Goal: Task Accomplishment & Management: Manage account settings

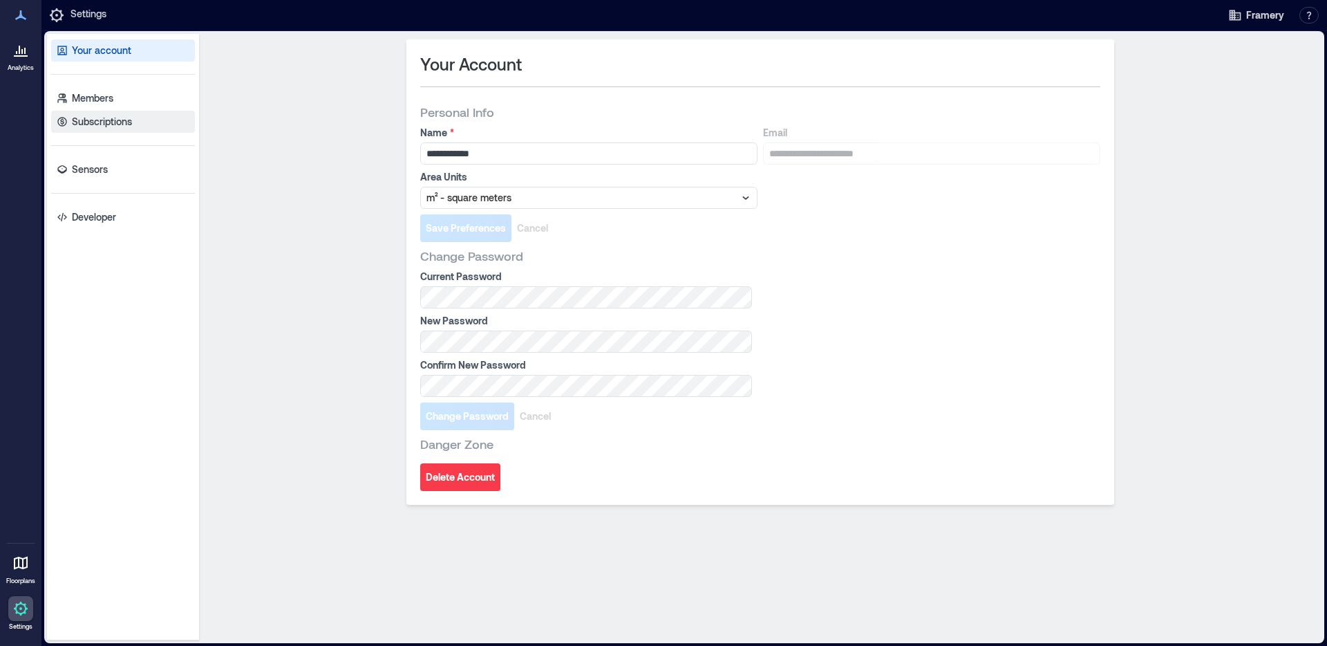
click at [71, 128] on link "Subscriptions" at bounding box center [123, 122] width 144 height 22
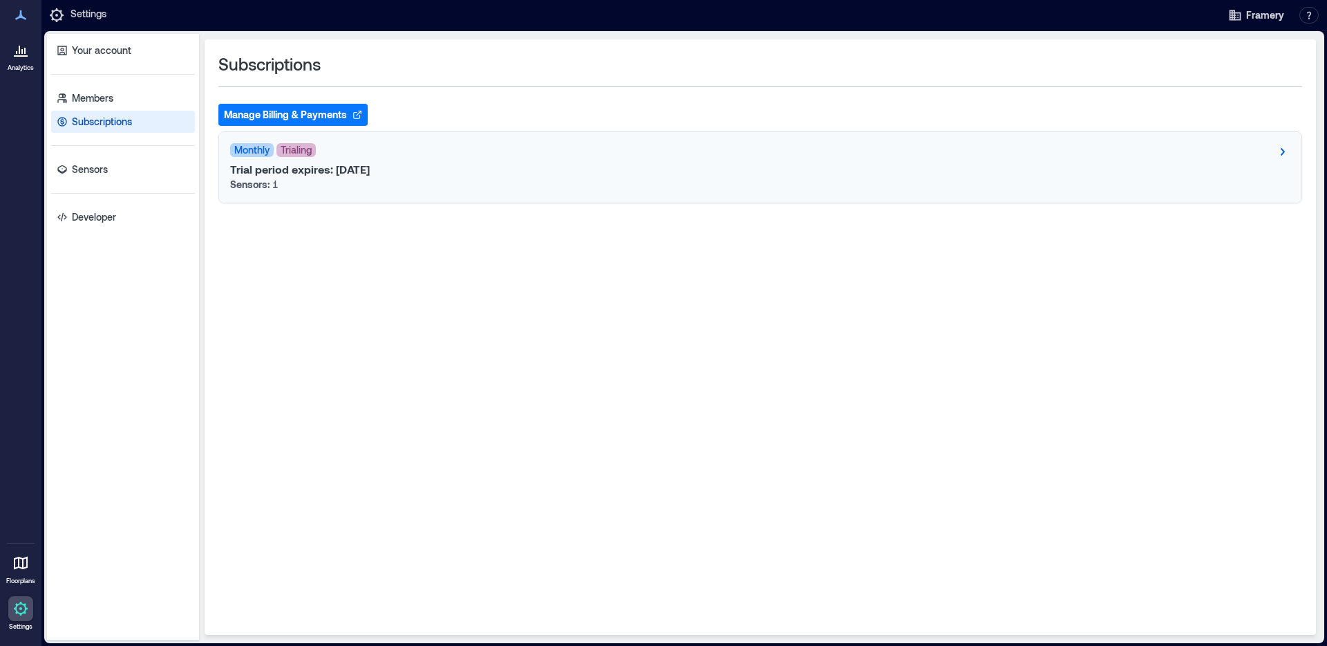
click at [370, 170] on p "Trial period expires: Aug 19, 2025" at bounding box center [300, 169] width 140 height 14
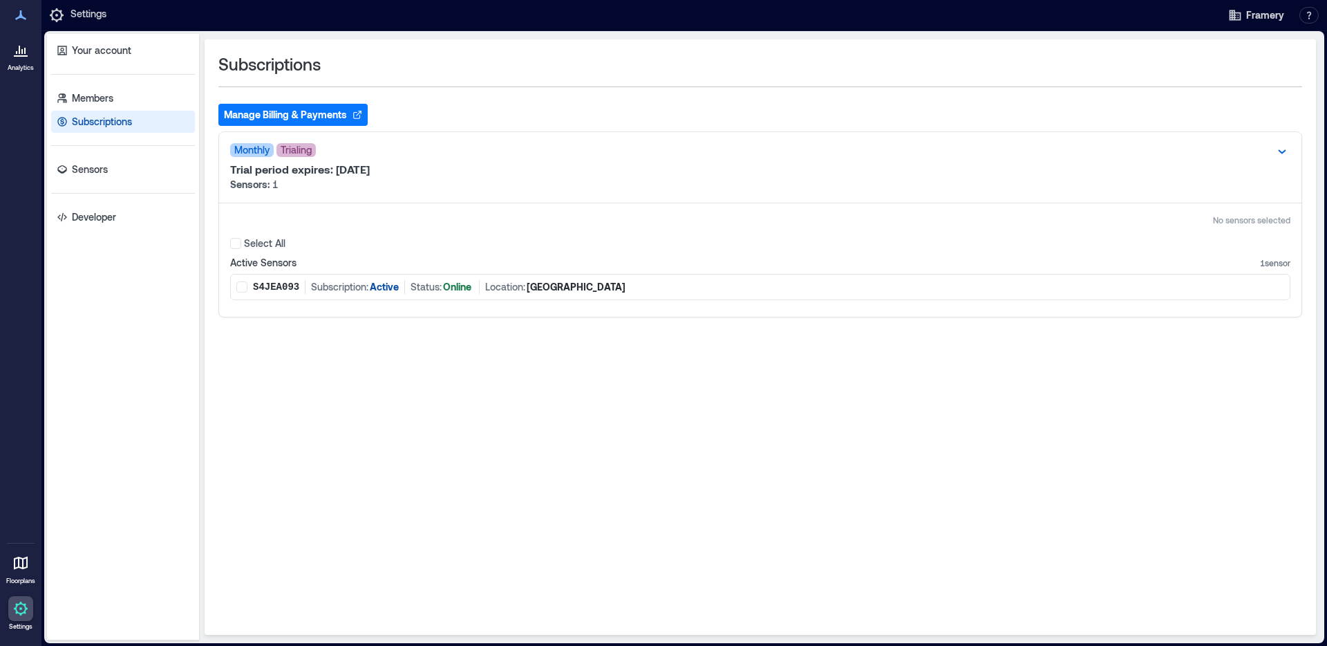
click at [335, 119] on button "Manage Billing & Payments" at bounding box center [292, 115] width 149 height 22
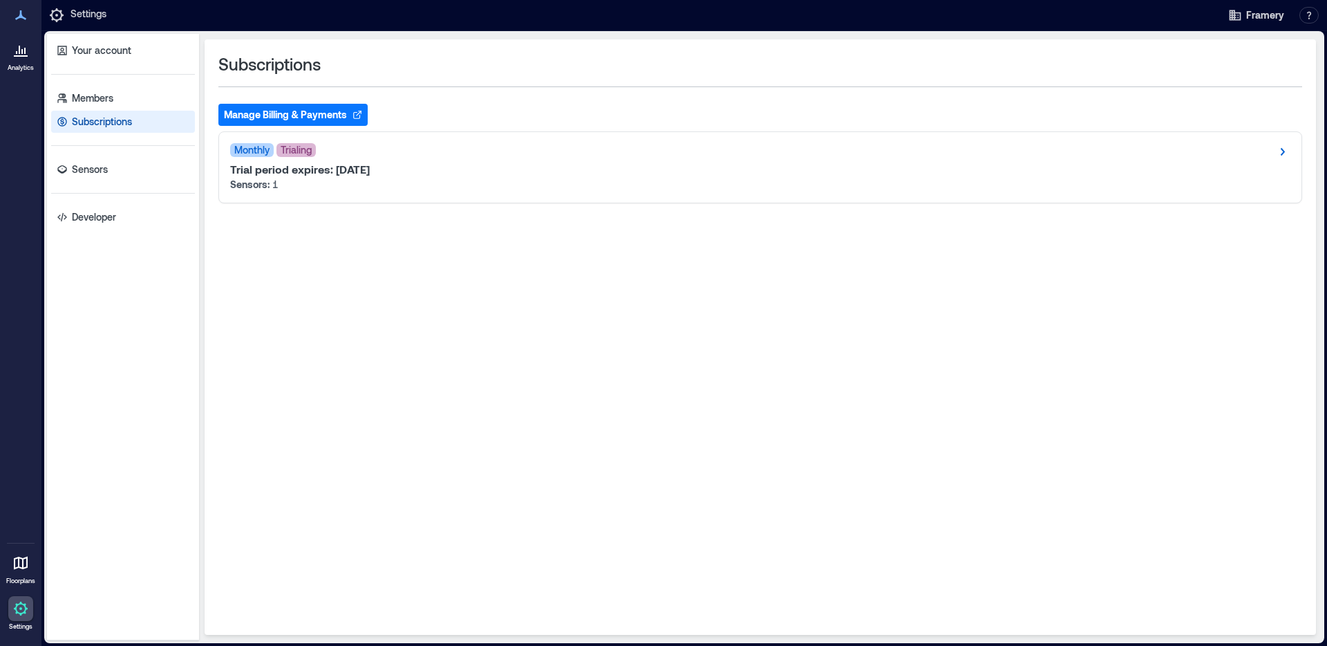
click at [24, 54] on icon at bounding box center [20, 49] width 17 height 17
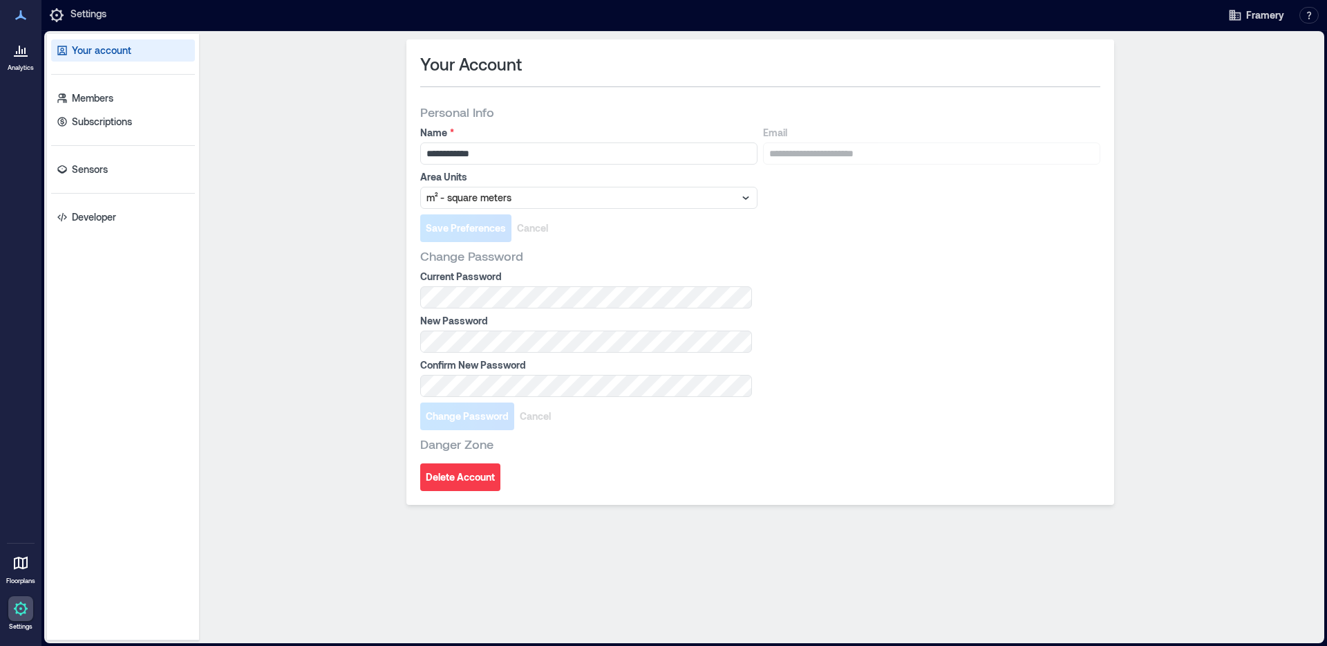
click at [16, 554] on icon at bounding box center [20, 562] width 17 height 17
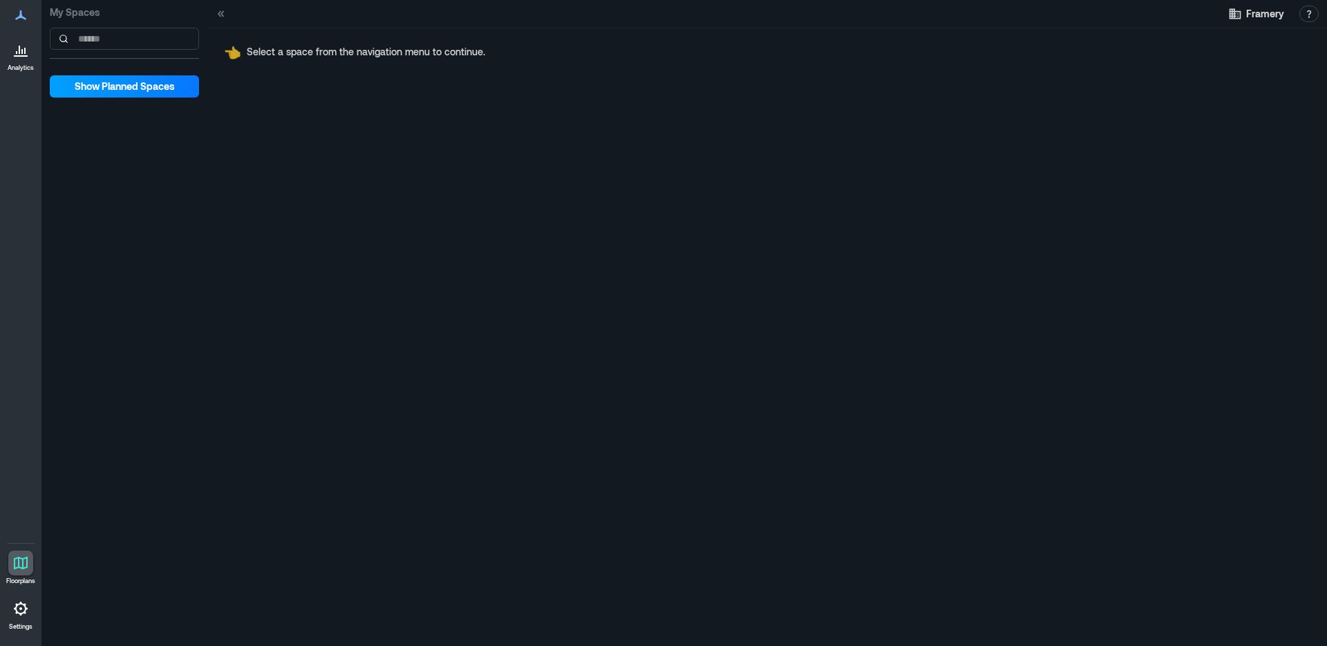
click at [162, 93] on button "Show Planned Spaces" at bounding box center [124, 86] width 149 height 22
click at [162, 93] on span "Hide Planned Spaces" at bounding box center [125, 86] width 96 height 14
click at [15, 57] on icon at bounding box center [20, 49] width 17 height 17
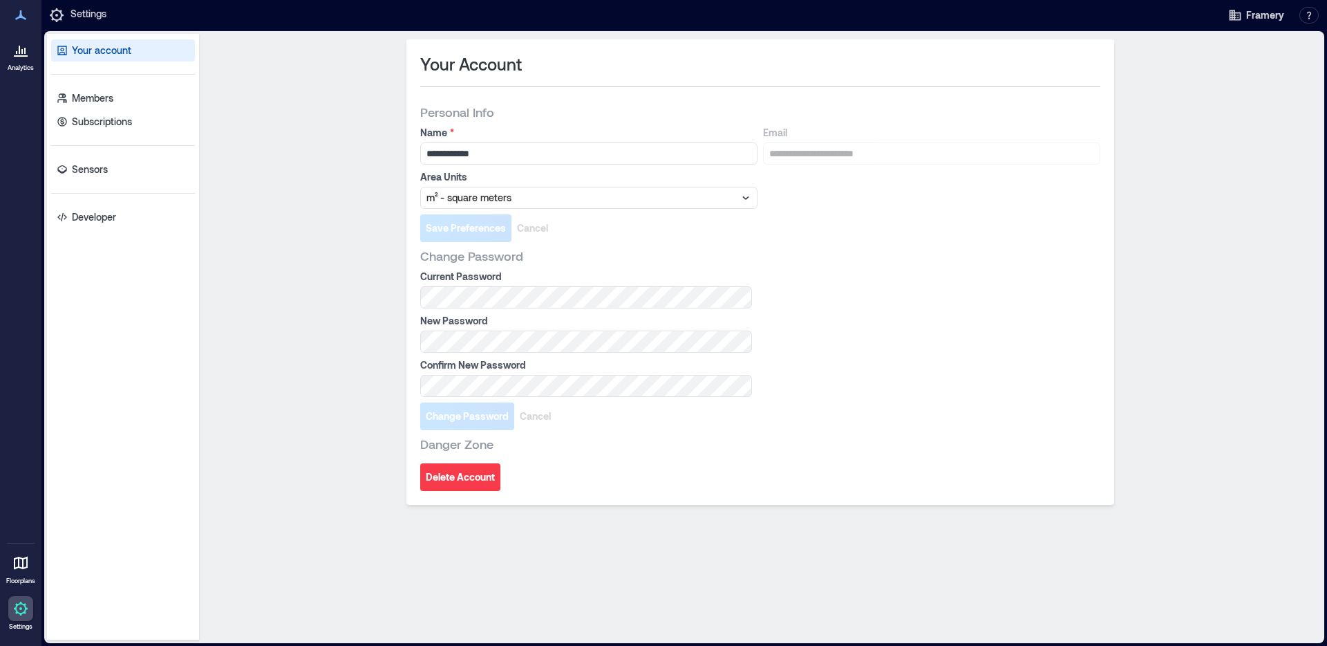
click at [16, 55] on icon at bounding box center [20, 49] width 17 height 17
click at [12, 18] on div at bounding box center [20, 15] width 25 height 25
click at [26, 12] on icon at bounding box center [20, 15] width 17 height 17
click at [20, 53] on icon at bounding box center [20, 49] width 17 height 17
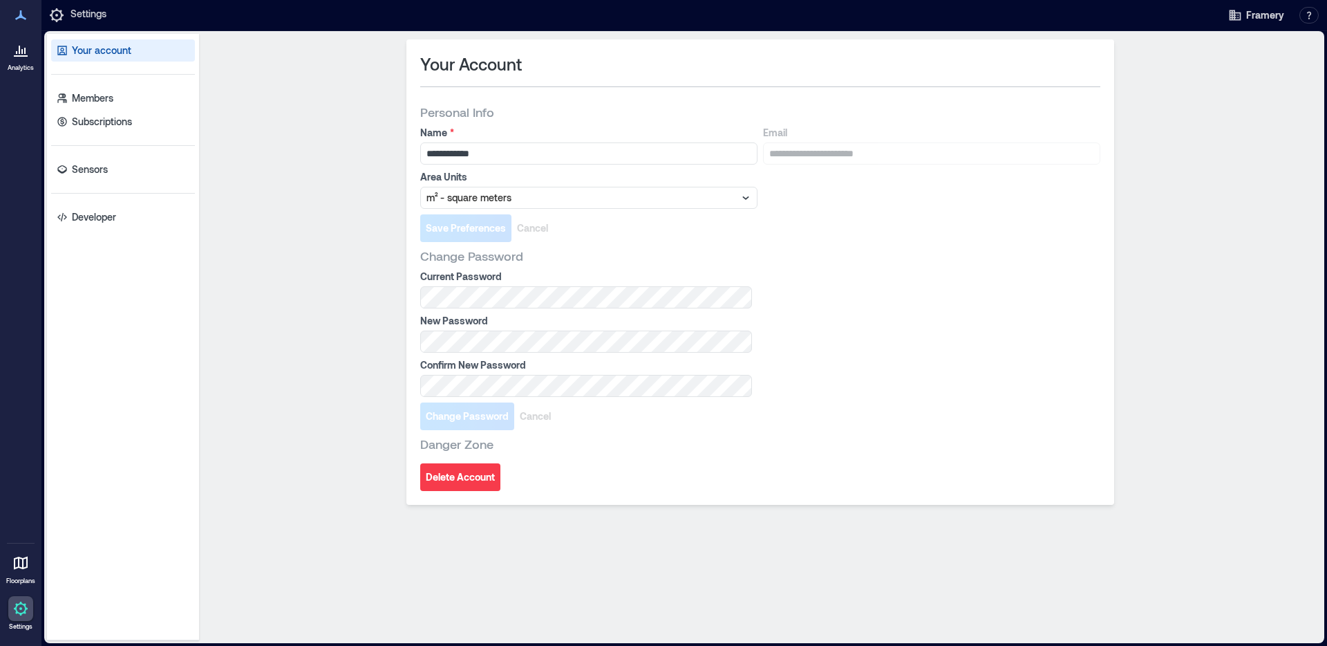
click at [20, 53] on icon at bounding box center [20, 49] width 17 height 17
click at [1237, 21] on icon "button" at bounding box center [1235, 15] width 14 height 14
click at [110, 167] on link "Sensors" at bounding box center [123, 169] width 144 height 22
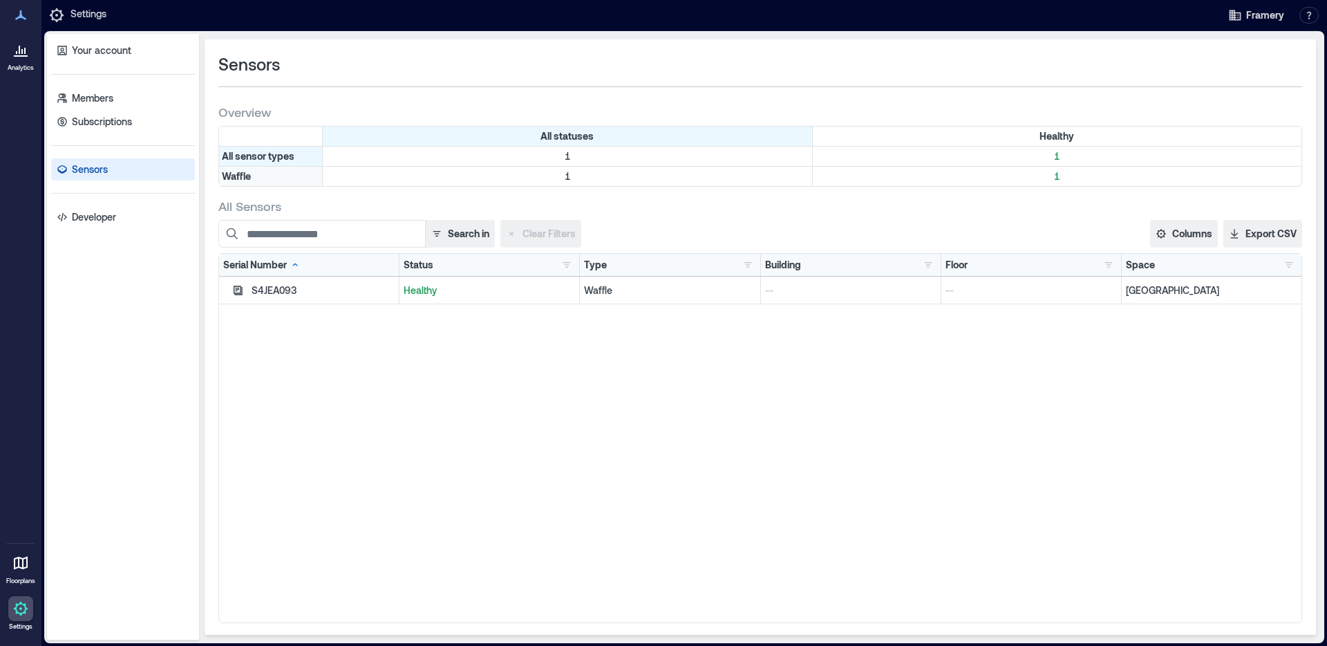
click at [251, 175] on div "Waffle" at bounding box center [271, 176] width 104 height 19
click at [18, 556] on icon at bounding box center [20, 562] width 17 height 17
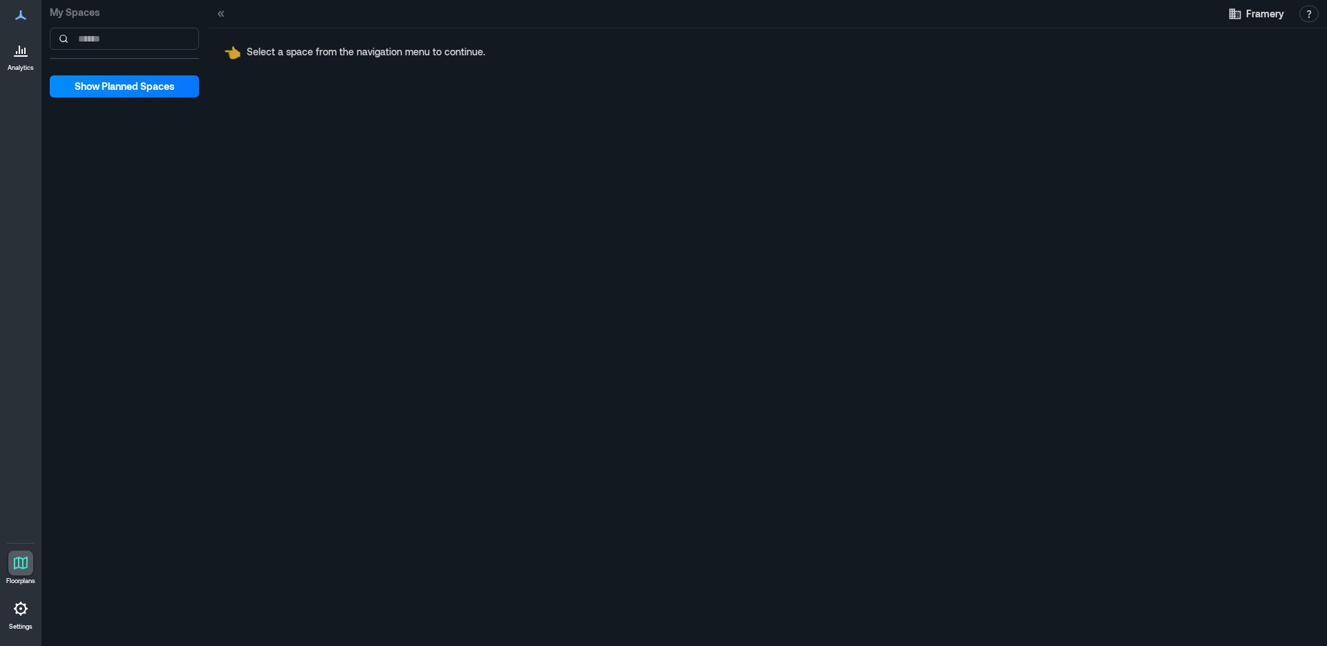
click at [221, 11] on icon at bounding box center [219, 13] width 3 height 6
click at [1271, 17] on span "Framery" at bounding box center [1265, 14] width 38 height 14
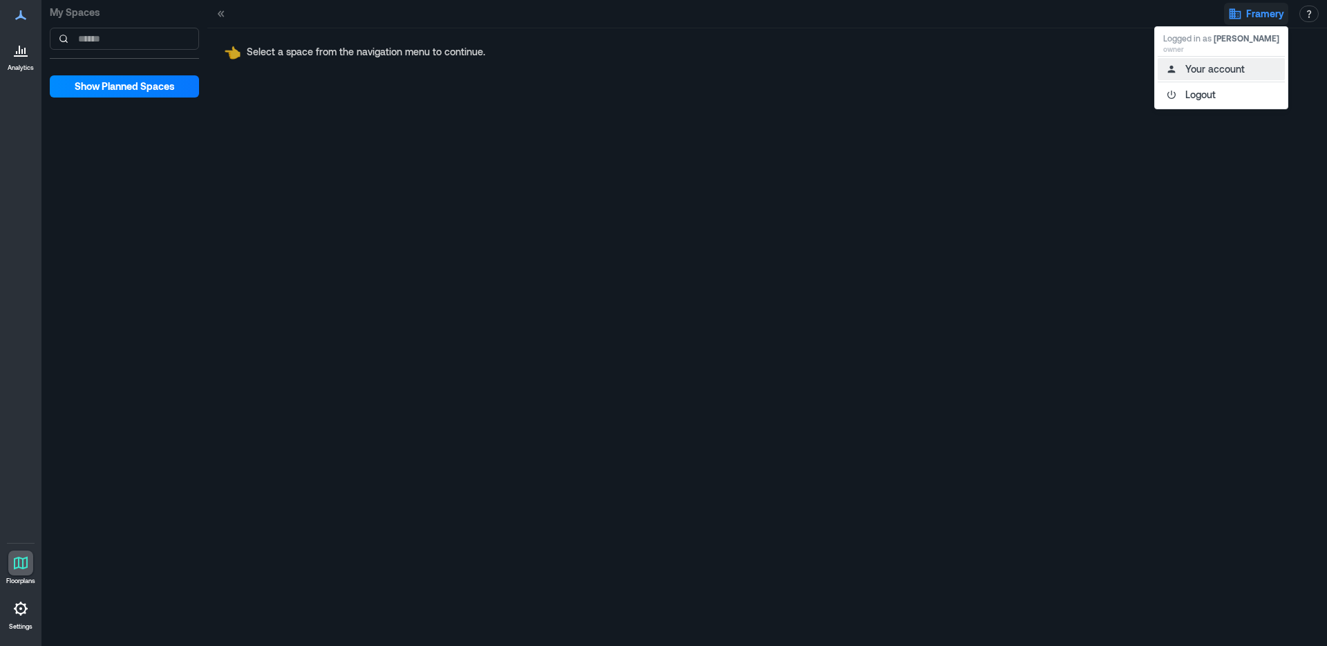
click at [1208, 68] on button "Your account" at bounding box center [1221, 69] width 127 height 22
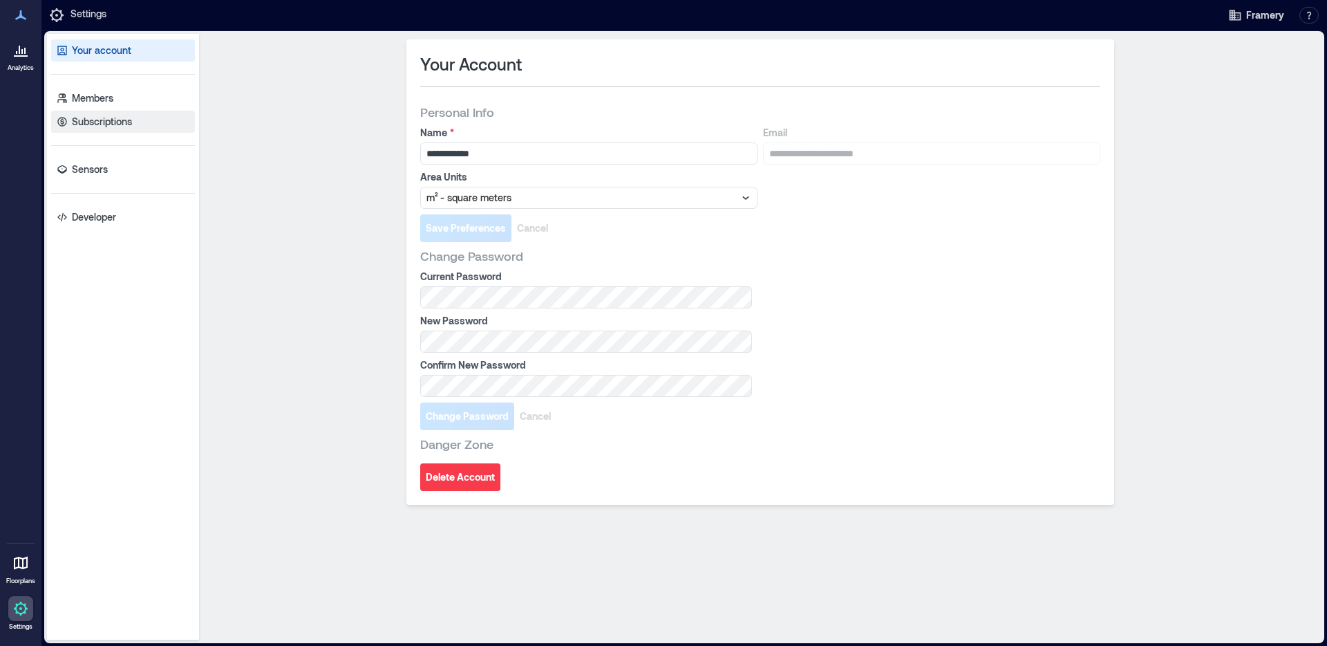
click at [91, 122] on p "Subscriptions" at bounding box center [102, 122] width 60 height 14
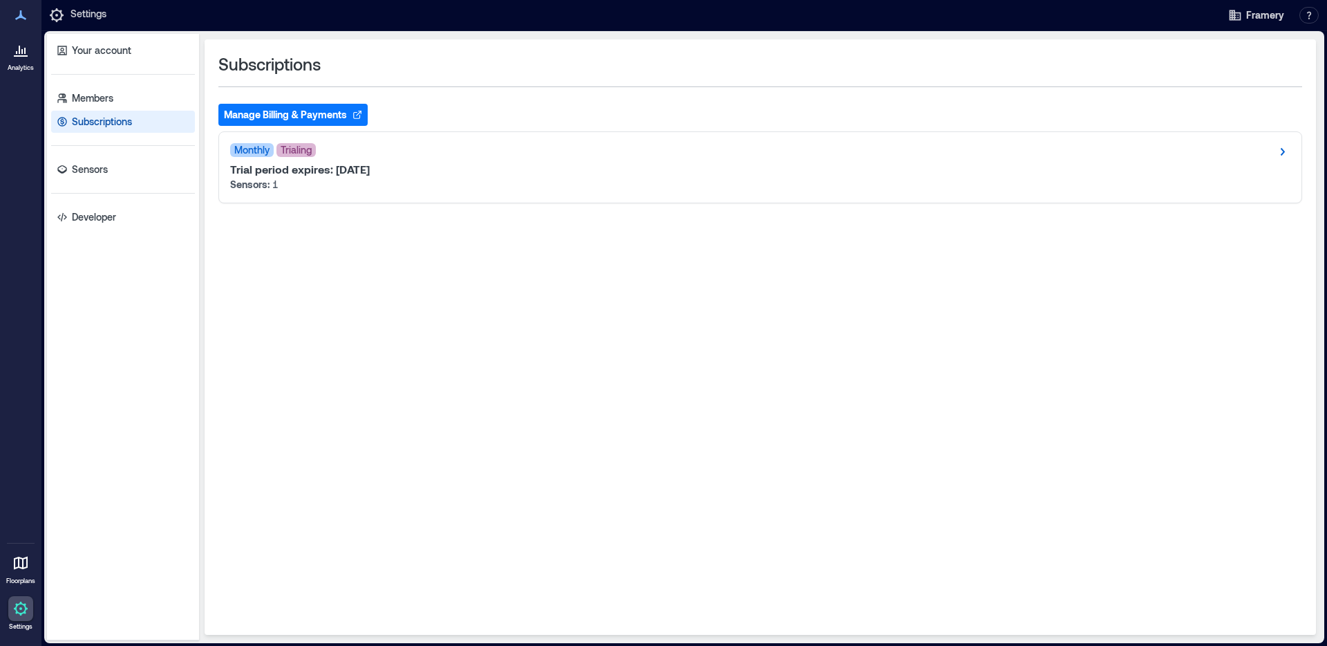
click at [265, 113] on button "Manage Billing & Payments" at bounding box center [292, 115] width 149 height 22
click at [18, 556] on icon at bounding box center [21, 562] width 14 height 13
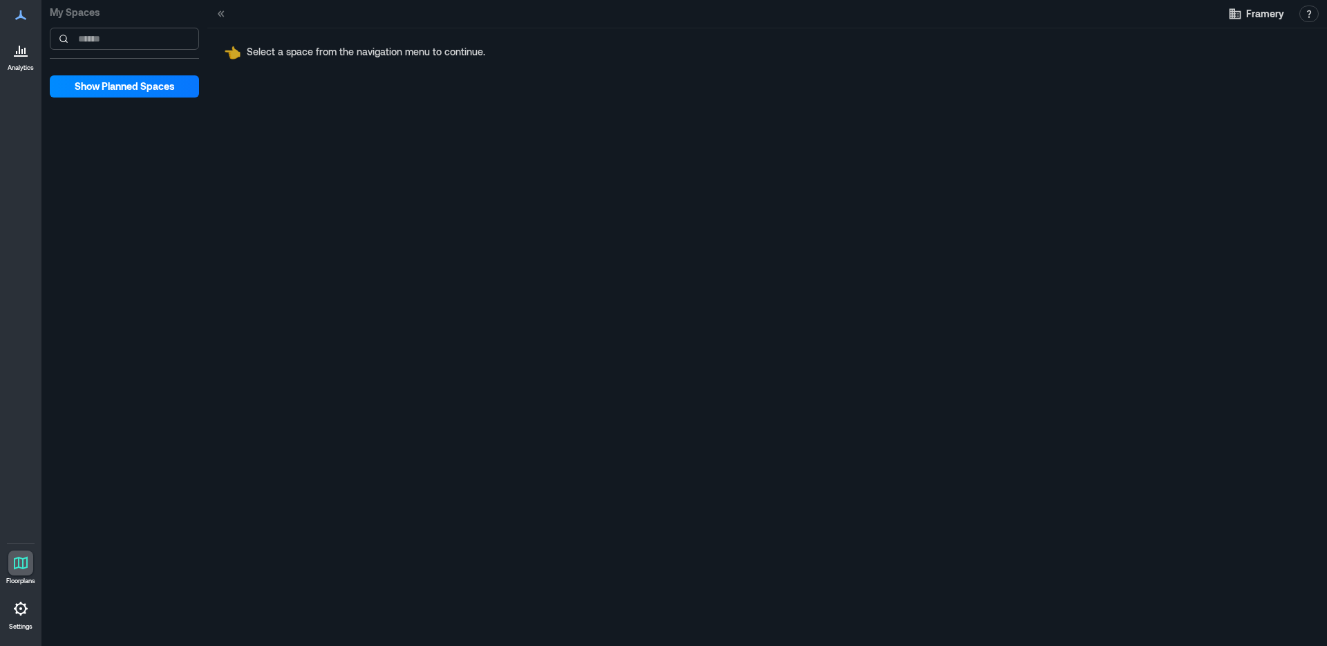
click at [140, 35] on input at bounding box center [124, 39] width 149 height 22
click at [138, 92] on span "Show Planned Spaces" at bounding box center [125, 86] width 100 height 14
click at [138, 91] on span "Hide Planned Spaces" at bounding box center [125, 86] width 96 height 14
click at [135, 30] on div "My Spaces" at bounding box center [124, 29] width 149 height 59
click at [134, 32] on input at bounding box center [124, 39] width 149 height 22
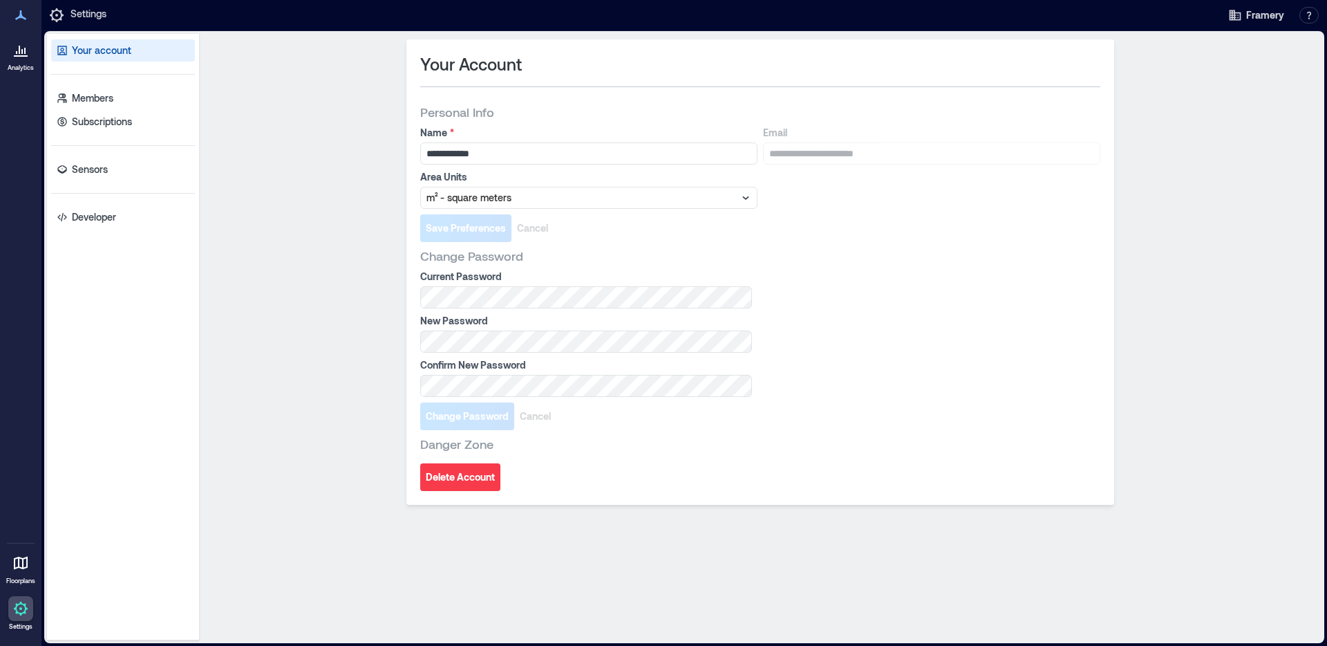
click at [17, 570] on icon at bounding box center [20, 562] width 17 height 17
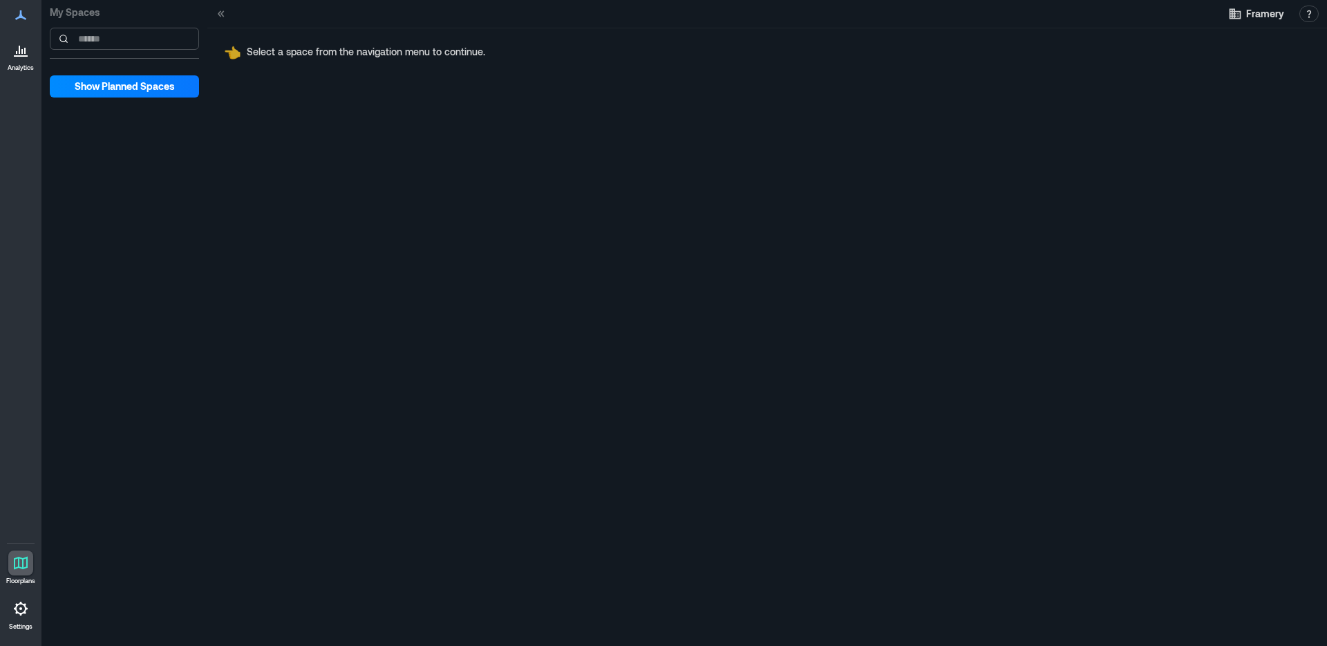
click at [124, 44] on input at bounding box center [124, 39] width 149 height 22
type input "*"
click at [133, 95] on button "Show Planned Spaces" at bounding box center [124, 86] width 149 height 22
click at [133, 93] on span "Hide Planned Spaces" at bounding box center [125, 86] width 96 height 14
click at [133, 93] on span "Show Planned Spaces" at bounding box center [125, 86] width 100 height 14
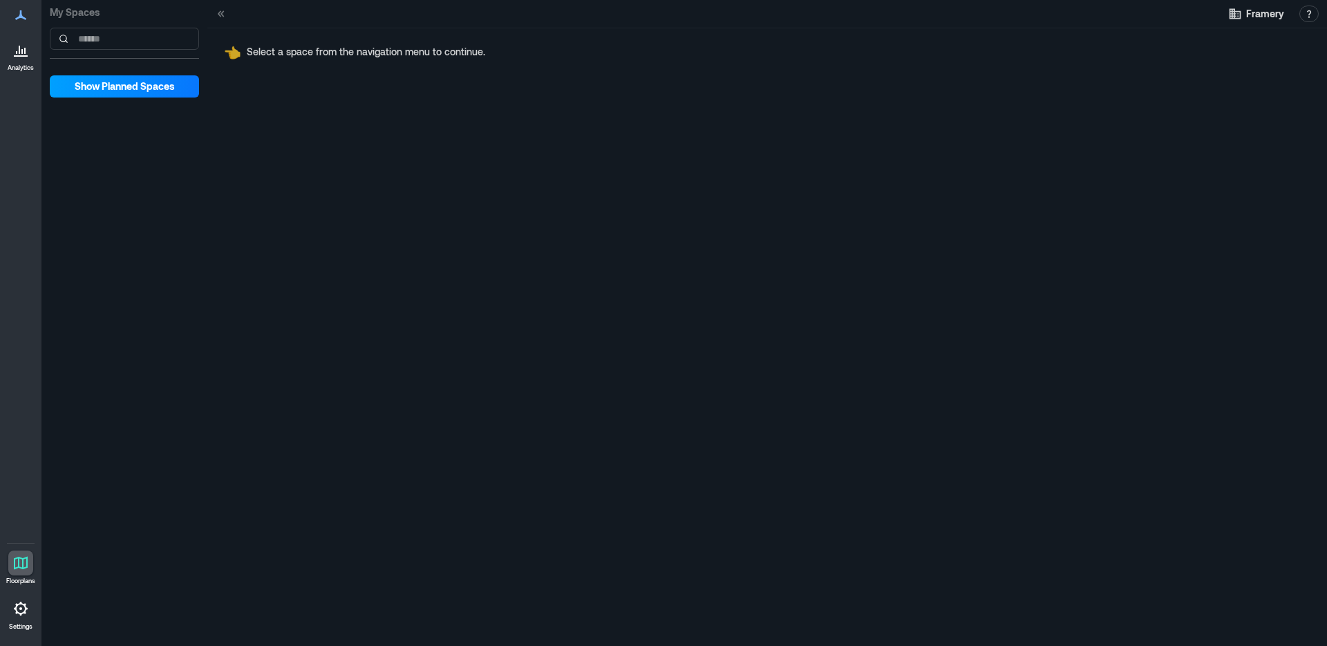
click at [133, 93] on span "Show Planned Spaces" at bounding box center [125, 86] width 100 height 14
click at [133, 93] on span "Hide Planned Spaces" at bounding box center [125, 86] width 96 height 14
click at [220, 10] on icon at bounding box center [221, 14] width 14 height 14
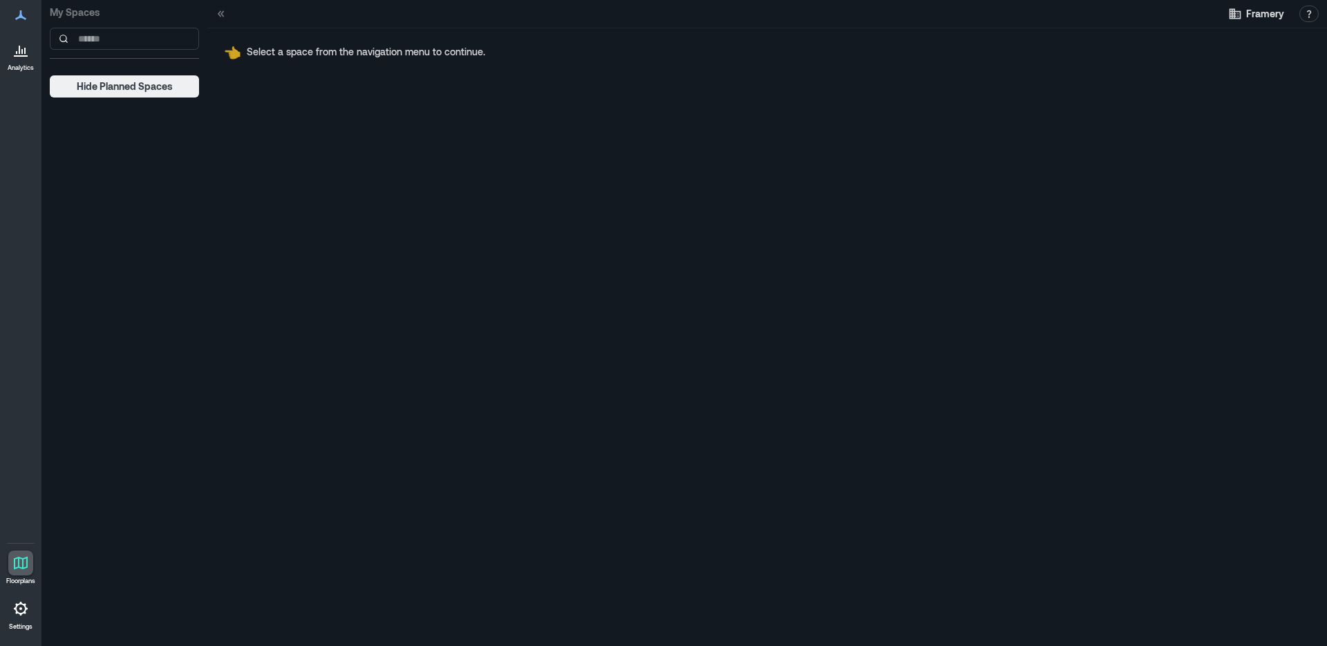
click at [223, 16] on icon at bounding box center [222, 13] width 3 height 6
click at [223, 15] on icon at bounding box center [222, 13] width 3 height 6
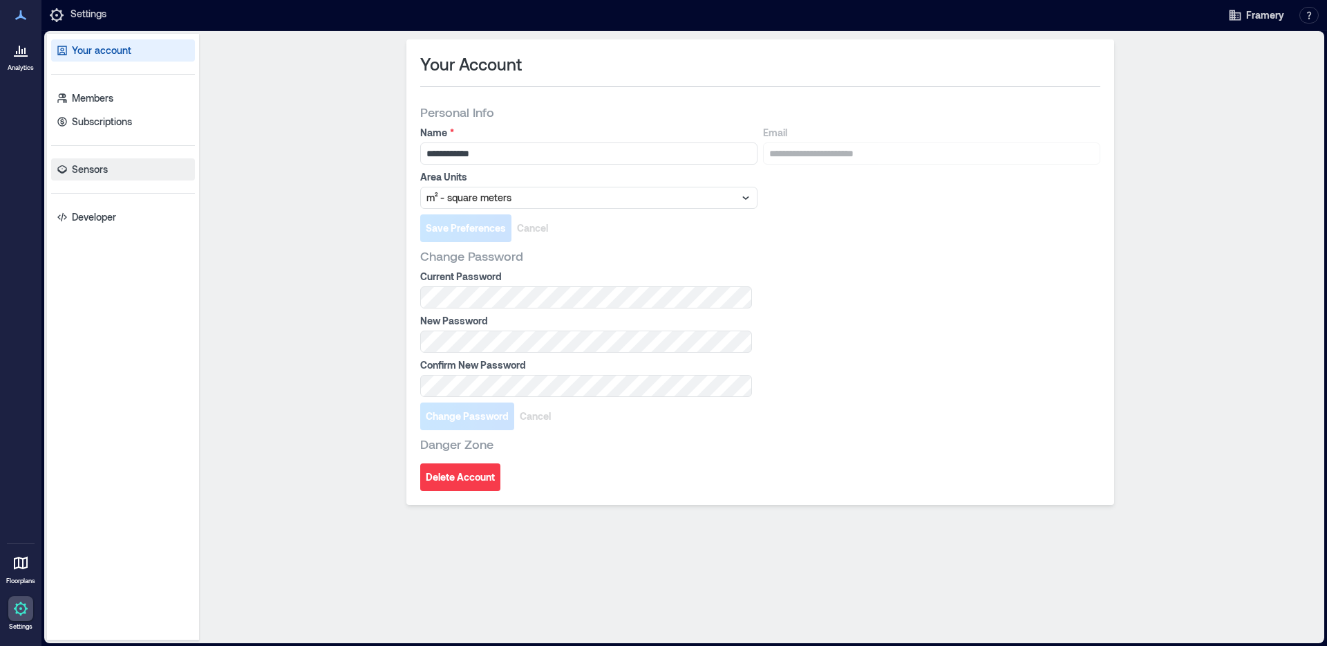
click at [106, 162] on link "Sensors" at bounding box center [123, 169] width 144 height 22
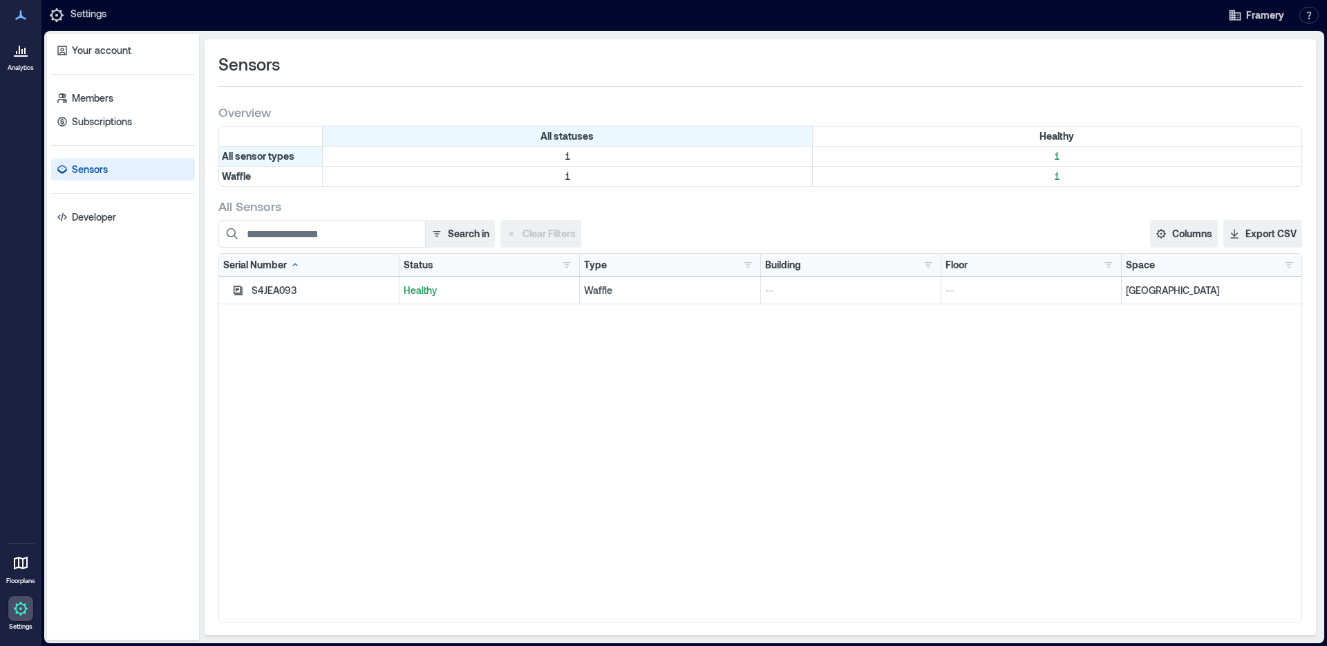
click at [294, 292] on div "S4JEA093" at bounding box center [323, 290] width 143 height 14
click at [411, 290] on p "Healthy" at bounding box center [489, 290] width 171 height 14
click at [1279, 236] on button "Export CSV" at bounding box center [1263, 234] width 79 height 28
